Goal: Task Accomplishment & Management: Manage account settings

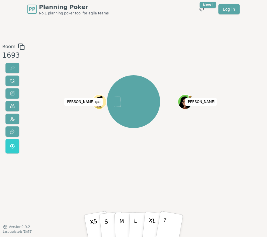
click at [104, 103] on div at bounding box center [100, 106] width 14 height 13
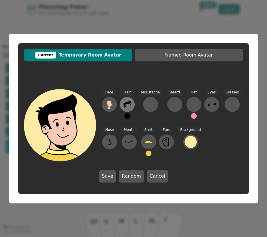
click at [128, 103] on icon at bounding box center [126, 104] width 7 height 7
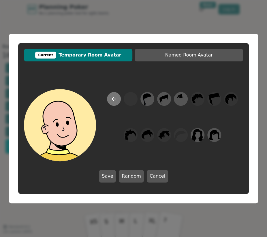
click at [112, 101] on icon at bounding box center [113, 98] width 7 height 7
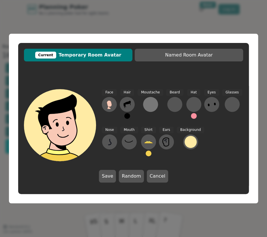
click at [149, 101] on div at bounding box center [150, 104] width 9 height 9
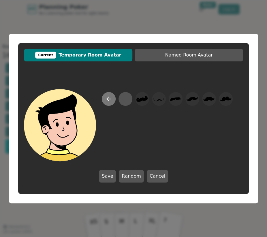
click at [108, 101] on icon at bounding box center [108, 98] width 7 height 7
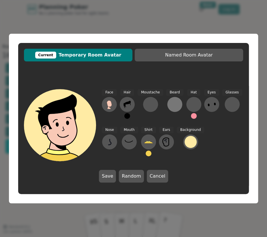
click at [174, 101] on div at bounding box center [174, 104] width 9 height 9
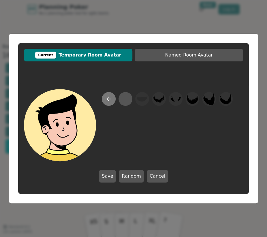
click at [106, 99] on icon at bounding box center [108, 98] width 7 height 7
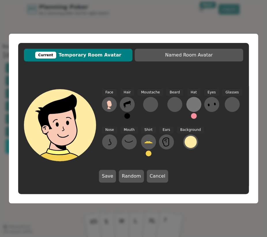
click at [192, 104] on div at bounding box center [193, 104] width 9 height 9
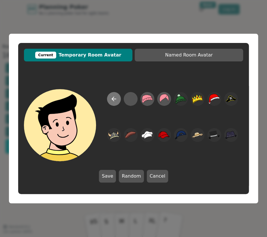
click at [113, 98] on icon at bounding box center [113, 99] width 2 height 4
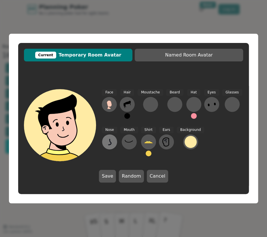
click at [105, 139] on icon at bounding box center [109, 141] width 9 height 9
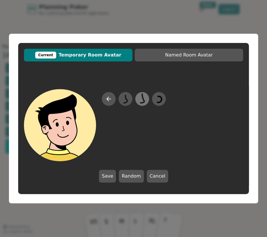
click at [143, 102] on icon at bounding box center [142, 98] width 4 height 10
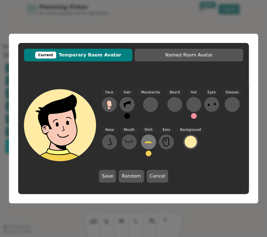
click at [148, 146] on icon at bounding box center [148, 141] width 9 height 9
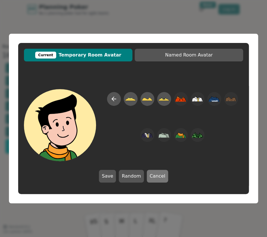
click at [156, 174] on button "Cancel" at bounding box center [157, 176] width 21 height 13
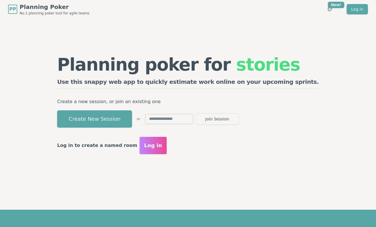
click at [162, 148] on span "Log in" at bounding box center [153, 146] width 18 height 8
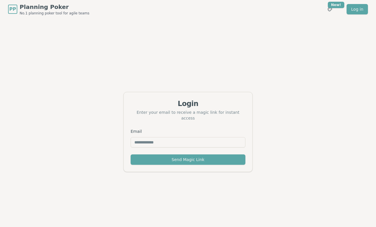
click at [166, 140] on input "Email" at bounding box center [188, 142] width 115 height 10
type input "**********"
click at [181, 164] on div "Send Magic Link" at bounding box center [188, 162] width 129 height 17
click at [185, 159] on button "Send Magic Link" at bounding box center [188, 159] width 115 height 10
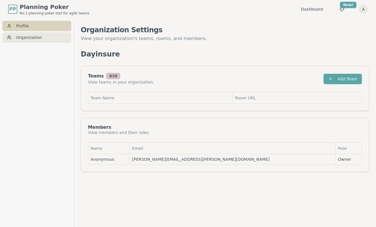
click at [37, 28] on link "Profile" at bounding box center [36, 26] width 69 height 10
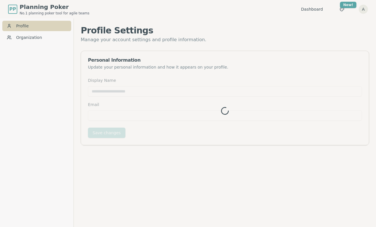
type input "*********"
type input "**********"
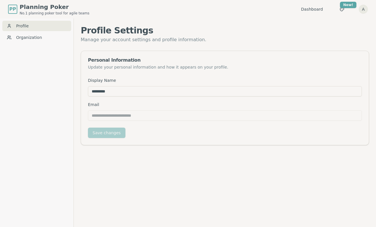
click at [135, 91] on input "*********" at bounding box center [225, 91] width 274 height 10
type input "*"
type input "*****"
click at [113, 135] on button "Save changes" at bounding box center [106, 133] width 37 height 10
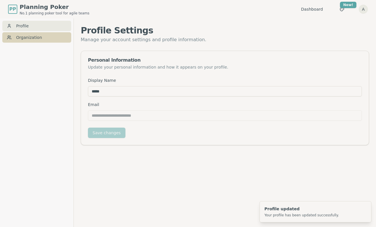
click at [44, 37] on link "Organization" at bounding box center [36, 37] width 69 height 10
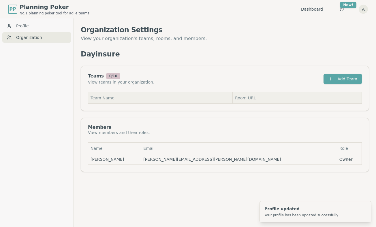
click at [160, 97] on th "Team Name" at bounding box center [160, 98] width 144 height 12
click at [126, 100] on th "Team Name" at bounding box center [160, 98] width 144 height 12
click at [110, 95] on th "Team Name" at bounding box center [160, 98] width 144 height 12
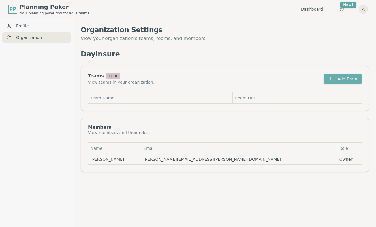
click at [342, 83] on button "Add Team" at bounding box center [342, 79] width 38 height 10
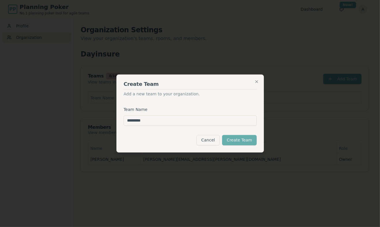
type input "*********"
click at [244, 142] on button "Create Team" at bounding box center [239, 140] width 35 height 10
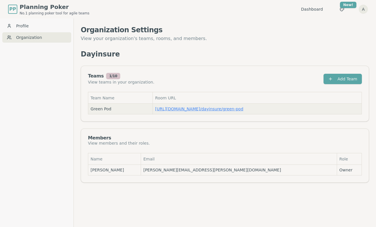
click at [199, 111] on link "https://planning-poker.com / dayinsure/green-pod" at bounding box center [199, 109] width 88 height 5
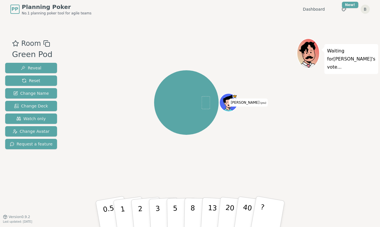
click at [227, 106] on icon at bounding box center [229, 105] width 9 height 3
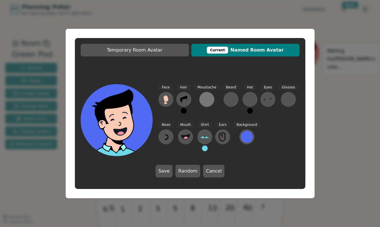
click at [199, 102] on div "Moustache" at bounding box center [207, 101] width 26 height 35
click at [204, 101] on div at bounding box center [206, 99] width 9 height 9
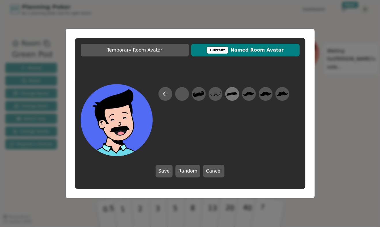
click at [232, 94] on icon at bounding box center [232, 94] width 11 height 3
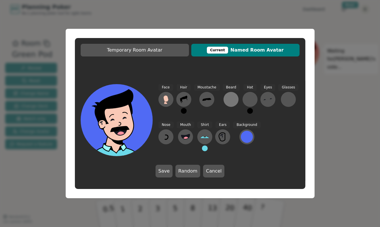
click at [227, 98] on div at bounding box center [231, 99] width 9 height 9
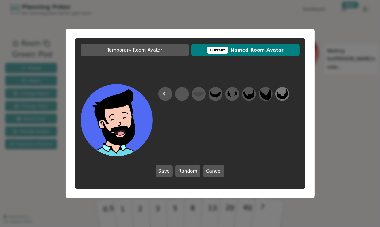
click at [277, 93] on icon at bounding box center [282, 94] width 11 height 13
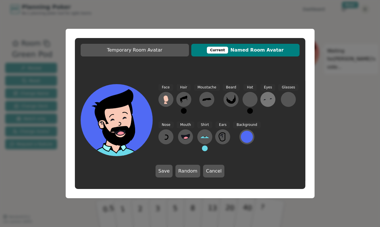
click at [263, 97] on icon at bounding box center [267, 99] width 9 height 9
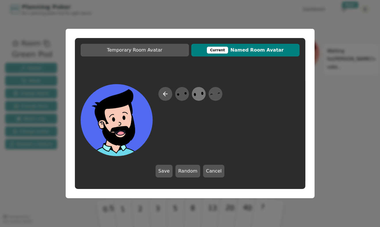
click at [198, 95] on icon at bounding box center [198, 94] width 11 height 13
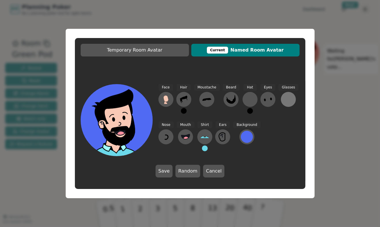
click at [284, 99] on div at bounding box center [288, 99] width 9 height 9
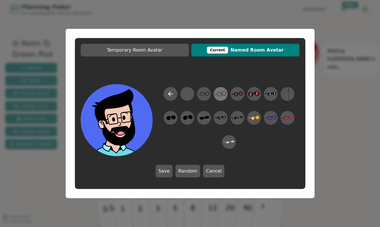
click at [219, 94] on icon at bounding box center [220, 94] width 11 height 13
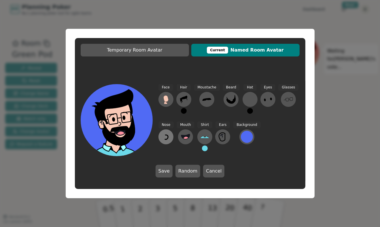
click at [161, 135] on button at bounding box center [166, 136] width 15 height 15
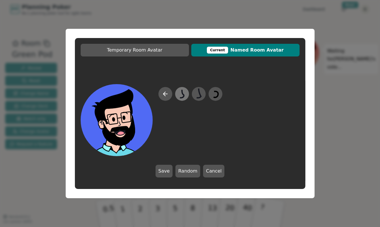
click at [182, 97] on icon at bounding box center [181, 94] width 11 height 13
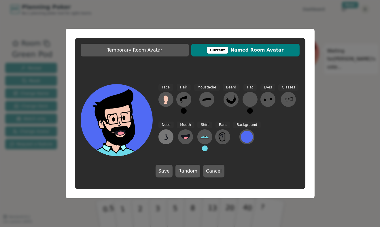
click at [167, 139] on icon at bounding box center [166, 137] width 3 height 6
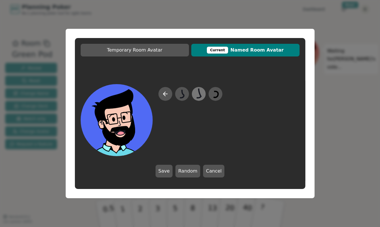
click at [198, 98] on icon at bounding box center [199, 93] width 4 height 10
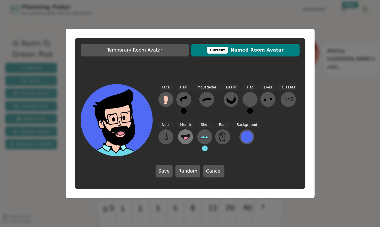
click at [186, 140] on circle at bounding box center [186, 139] width 6 height 6
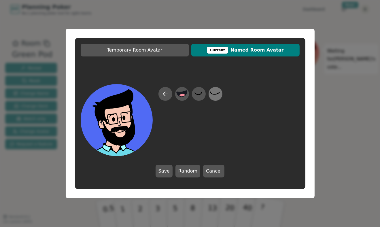
click at [216, 97] on icon at bounding box center [215, 94] width 11 height 13
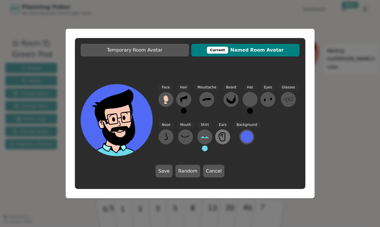
click at [221, 136] on icon at bounding box center [222, 135] width 3 height 2
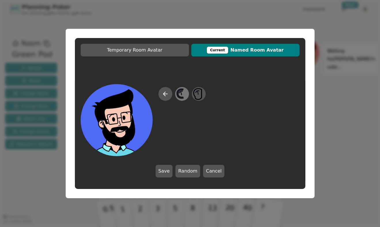
click at [184, 93] on icon at bounding box center [181, 94] width 11 height 13
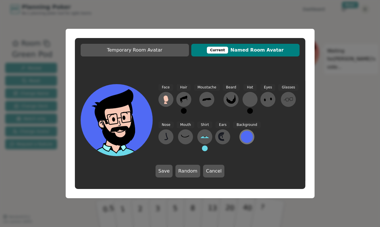
click at [250, 137] on div at bounding box center [247, 137] width 12 height 12
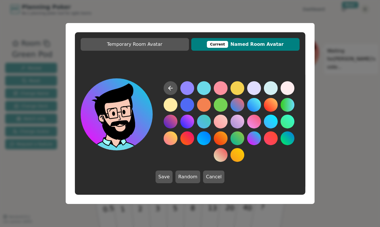
click at [252, 139] on button at bounding box center [254, 138] width 14 height 14
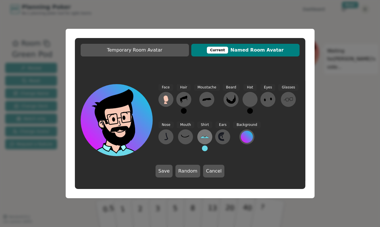
click at [198, 137] on button at bounding box center [204, 136] width 15 height 15
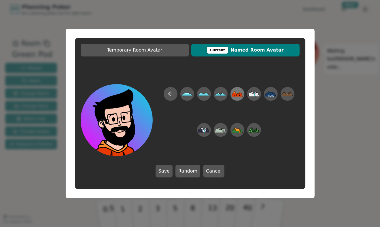
click at [238, 94] on icon at bounding box center [236, 92] width 7 height 3
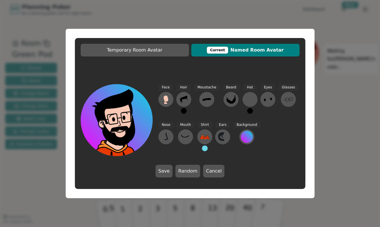
click at [205, 148] on button at bounding box center [205, 149] width 6 height 6
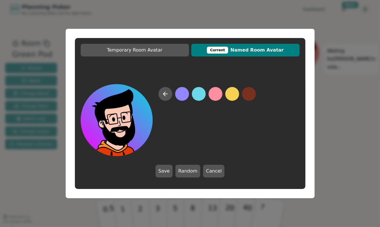
click at [247, 92] on button at bounding box center [249, 94] width 14 height 14
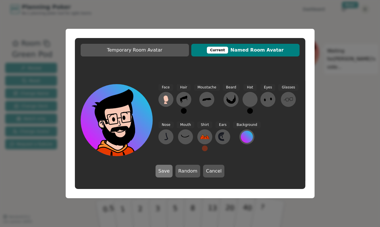
click at [170, 172] on button "Save" at bounding box center [164, 171] width 17 height 13
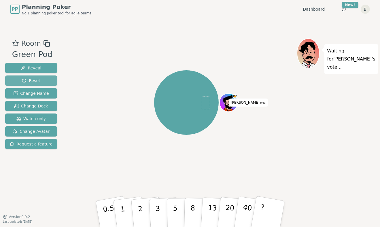
click at [41, 81] on button "Reset" at bounding box center [31, 81] width 52 height 10
